Goal: Task Accomplishment & Management: Complete application form

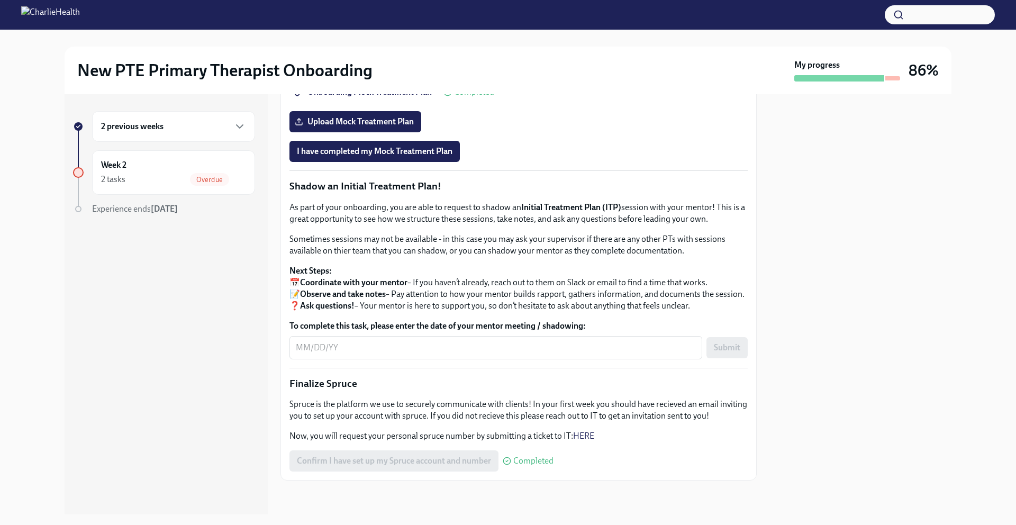
scroll to position [1036, 0]
click at [299, 349] on textarea "To complete this task, please enter the date of your mentor meeting / shadowing:" at bounding box center [496, 347] width 400 height 13
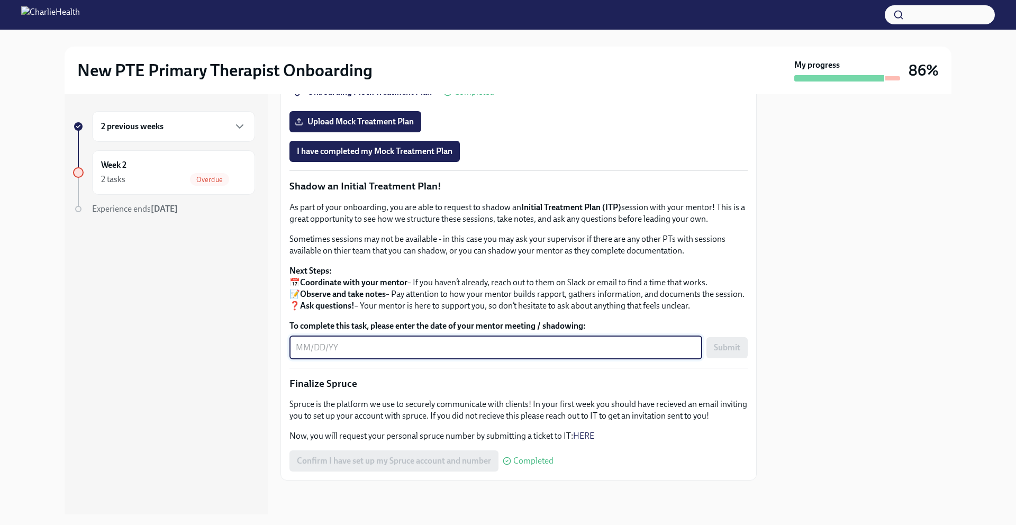
click at [298, 348] on textarea "To complete this task, please enter the date of your mentor meeting / shadowing:" at bounding box center [496, 347] width 400 height 13
click at [311, 351] on textarea "To complete this task, please enter the date of your mentor meeting / shadowing:" at bounding box center [496, 347] width 400 height 13
type textarea "[DATE]"
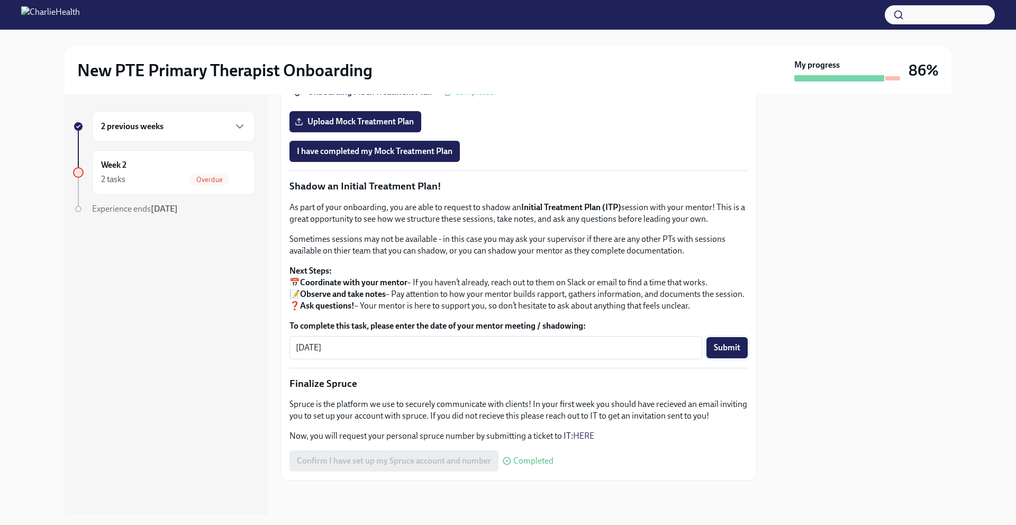
click at [714, 350] on span "Submit" at bounding box center [727, 347] width 26 height 11
click at [156, 166] on div "Week 2 2 tasks Overdue" at bounding box center [173, 172] width 145 height 26
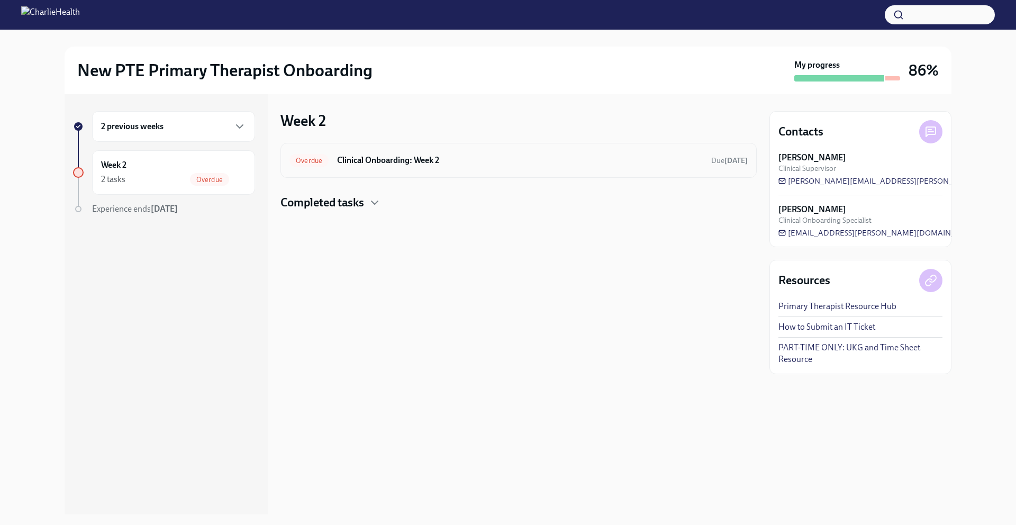
click at [397, 155] on h6 "Clinical Onboarding: Week 2" at bounding box center [520, 160] width 366 height 12
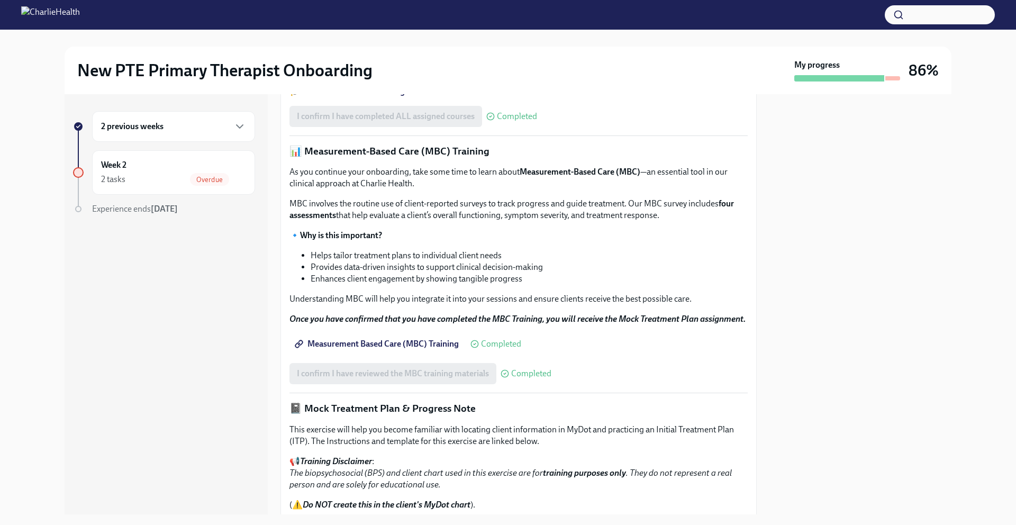
scroll to position [336, 0]
